Goal: Task Accomplishment & Management: Manage account settings

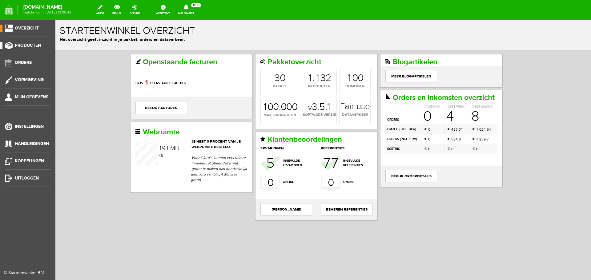
click at [33, 44] on span "Producten" at bounding box center [28, 45] width 26 height 5
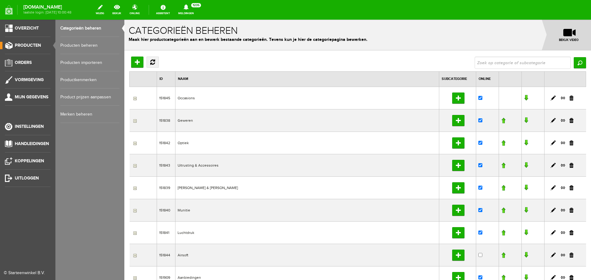
click at [69, 46] on link "Producten beheren" at bounding box center [89, 45] width 59 height 17
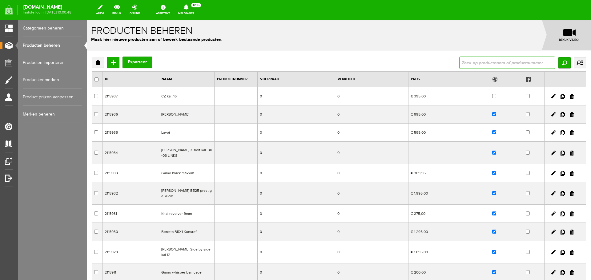
click at [461, 63] on input "text" at bounding box center [507, 63] width 96 height 12
type input "weihrauch hw80"
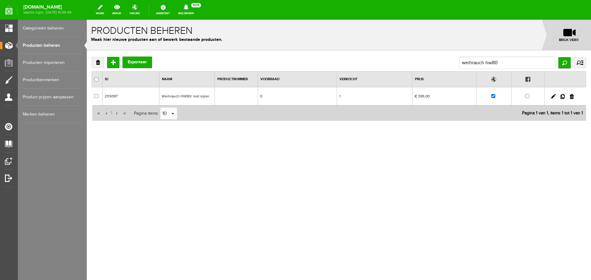
click at [436, 95] on td "€ 395,00" at bounding box center [444, 96] width 64 height 18
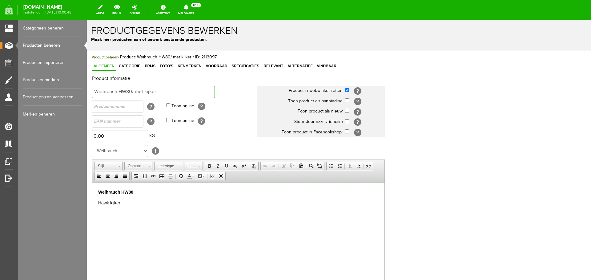
click at [165, 93] on input "Weihrauch HW80/ met kijker" at bounding box center [153, 92] width 123 height 12
type input "Weihrauch HW80/ met Bushnell kijker 4-16x50 lichtpunt"
click at [143, 194] on p "Weihrauch HW80" at bounding box center [238, 192] width 280 height 6
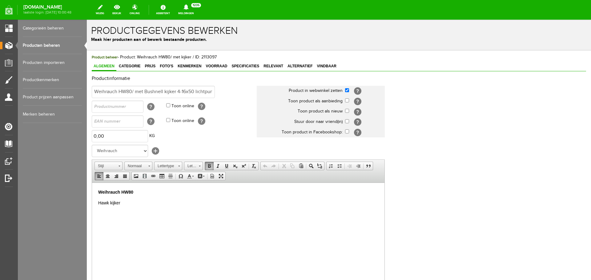
click at [124, 204] on p "Hawk kijker" at bounding box center [238, 203] width 280 height 6
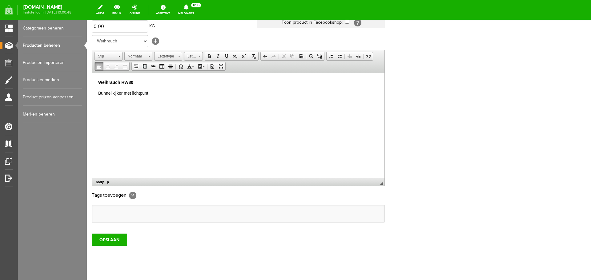
scroll to position [121, 0]
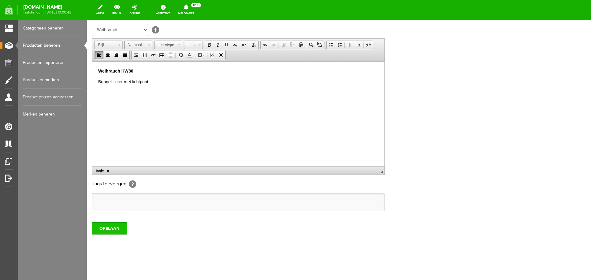
click at [121, 229] on input "OPSLAAN" at bounding box center [109, 228] width 35 height 12
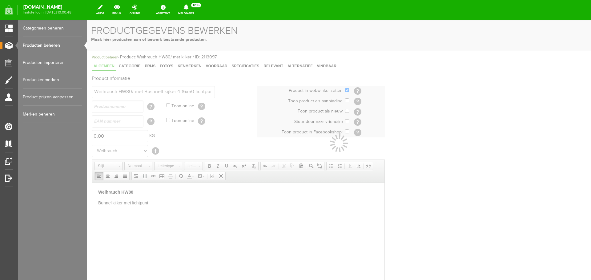
scroll to position [47, 0]
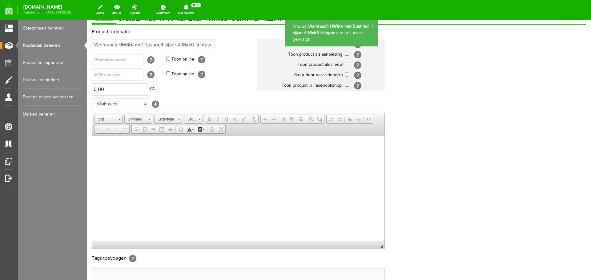
click at [151, 66] on td "[?]" at bounding box center [129, 60] width 74 height 15
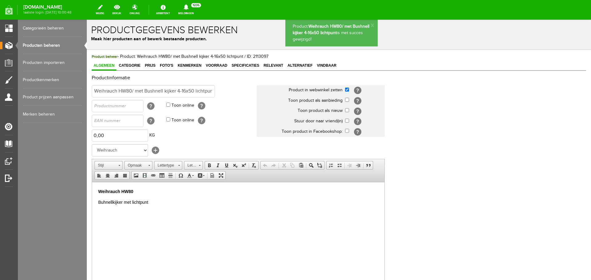
scroll to position [0, 0]
click at [166, 66] on span "Foto's" at bounding box center [166, 66] width 17 height 4
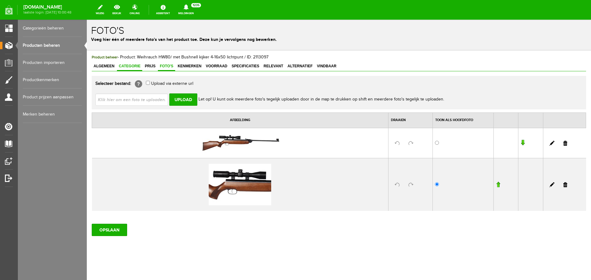
click at [135, 66] on span "Categorie" at bounding box center [129, 66] width 25 height 4
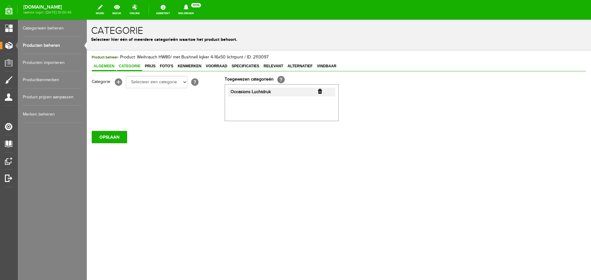
click at [112, 63] on link "Algemeen" at bounding box center [104, 66] width 25 height 9
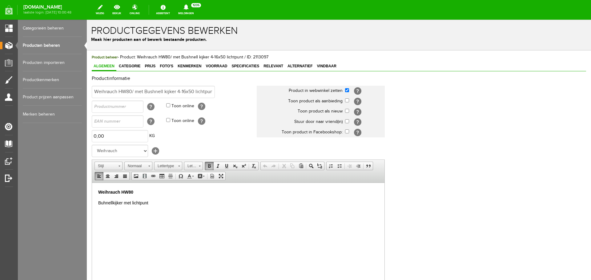
click at [146, 193] on p "Weihrauch HW80" at bounding box center [238, 192] width 280 height 6
click at [155, 66] on span "Prijs" at bounding box center [150, 66] width 14 height 4
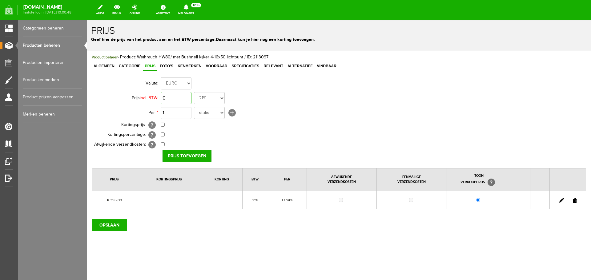
click at [181, 100] on input "0" at bounding box center [176, 98] width 31 height 12
type input "€ 475,00"
click at [186, 154] on input "Prijs toevoegen" at bounding box center [186, 156] width 49 height 12
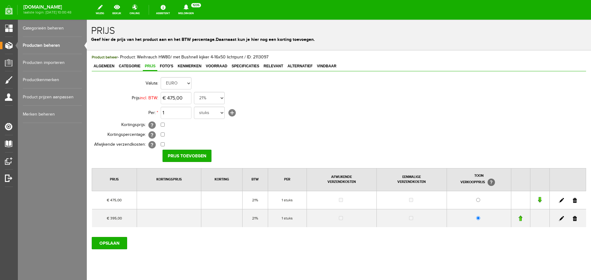
click at [573, 220] on link at bounding box center [575, 218] width 4 height 5
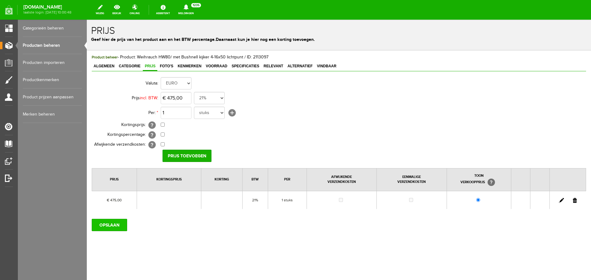
click at [102, 225] on input "OPSLAAN" at bounding box center [109, 225] width 35 height 12
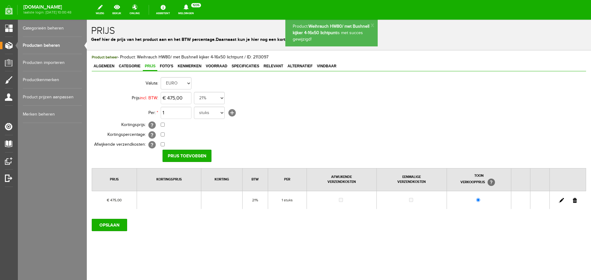
click at [54, 46] on link "Producten beheren" at bounding box center [52, 45] width 59 height 17
